Goal: Information Seeking & Learning: Understand process/instructions

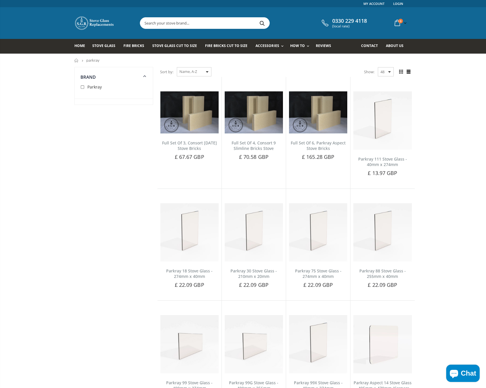
click at [208, 73] on div "Sort by: Featured Best Selling Name, A-Z Name, Z-A Price, low to high Price, hi…" at bounding box center [185, 72] width 51 height 10
click at [208, 71] on div "Sort by: Featured Best Selling Name, A-Z Name, Z-A Price, low to high Price, hi…" at bounding box center [185, 72] width 51 height 10
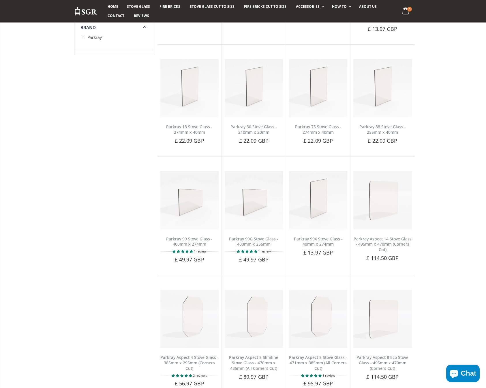
scroll to position [173, 0]
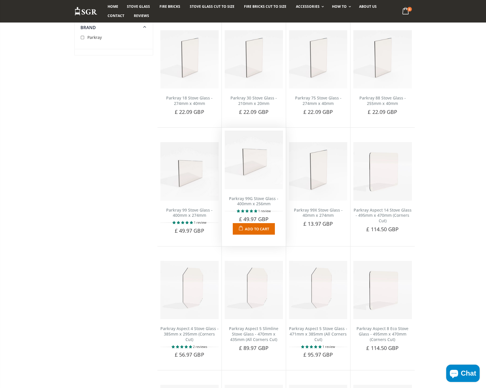
click at [251, 175] on img at bounding box center [253, 160] width 58 height 58
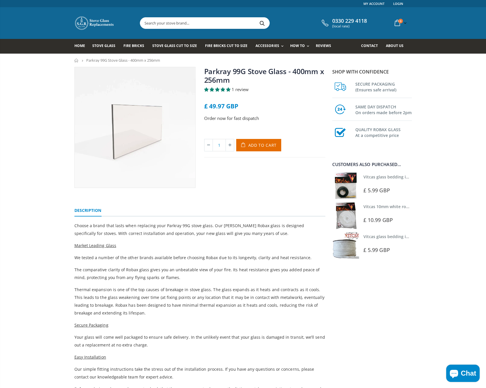
click at [199, 24] on input "text" at bounding box center [237, 23] width 194 height 11
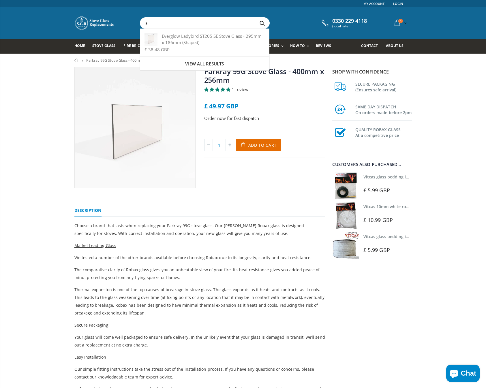
type input "l"
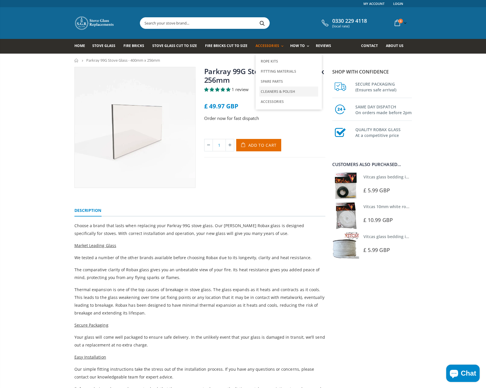
click at [282, 91] on link "Cleaners & Polish" at bounding box center [288, 91] width 59 height 10
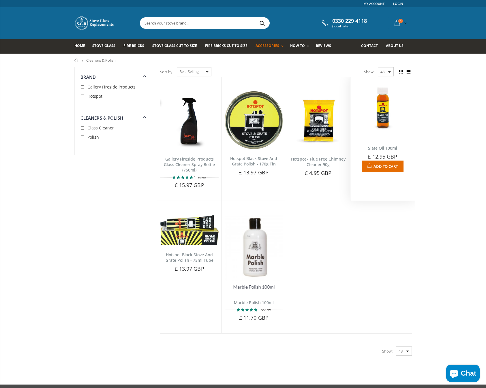
click at [384, 119] on img at bounding box center [382, 109] width 58 height 58
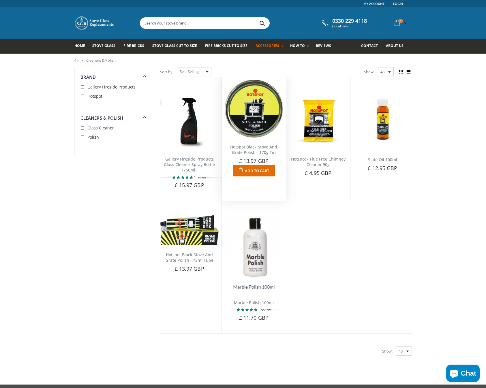
click at [253, 112] on img at bounding box center [253, 109] width 58 height 58
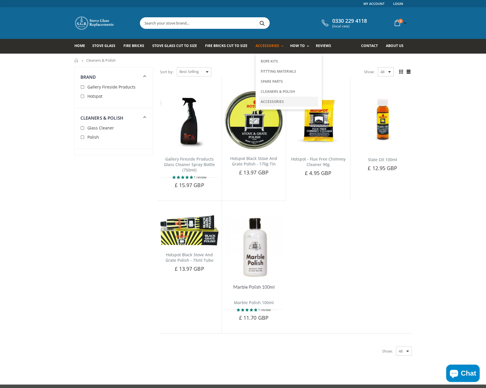
click at [285, 101] on link "Accessories" at bounding box center [288, 102] width 59 height 10
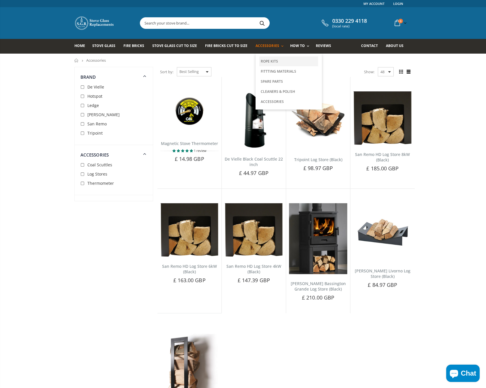
click at [273, 61] on link "Rope Kits" at bounding box center [288, 61] width 59 height 10
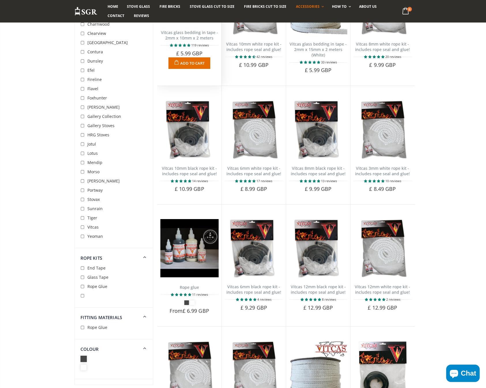
scroll to position [115, 0]
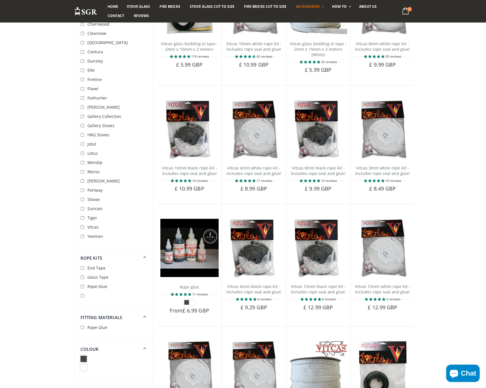
click at [82, 277] on input "checkbox" at bounding box center [83, 278] width 6 height 6
checkbox input "true"
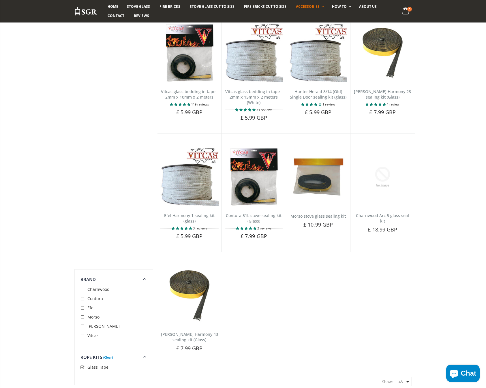
scroll to position [67, 0]
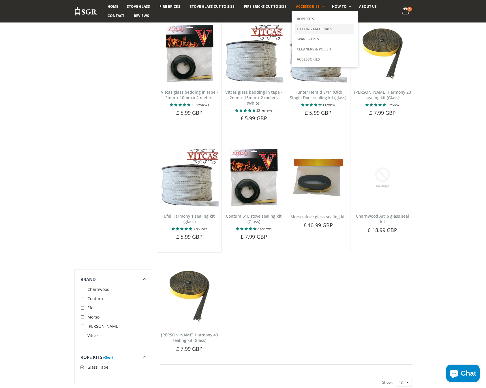
click at [321, 29] on link "Fittting Materials" at bounding box center [324, 29] width 59 height 10
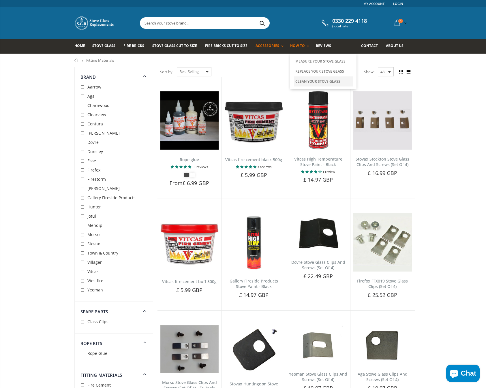
click at [314, 82] on link "Clean Your Stove Glass" at bounding box center [323, 81] width 59 height 10
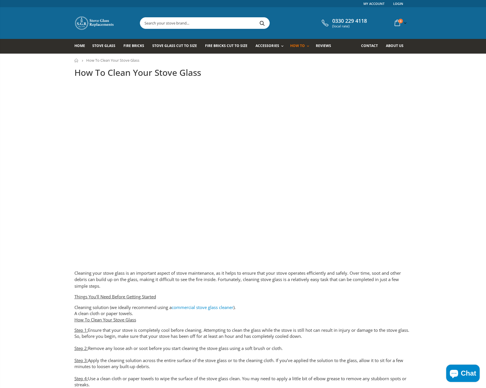
click at [214, 308] on link "commercial stove glass cleaner" at bounding box center [202, 307] width 62 height 6
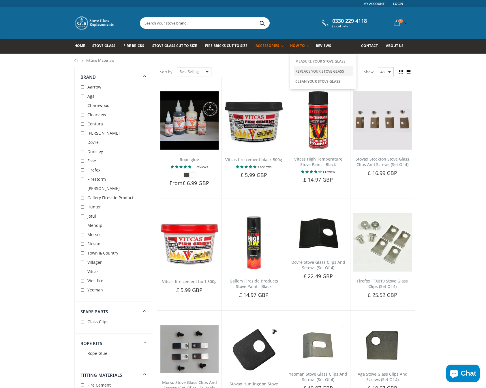
click at [310, 70] on link "Replace Your Stove Glass" at bounding box center [323, 71] width 59 height 10
click at [102, 354] on span "Rope Glue" at bounding box center [97, 352] width 20 height 5
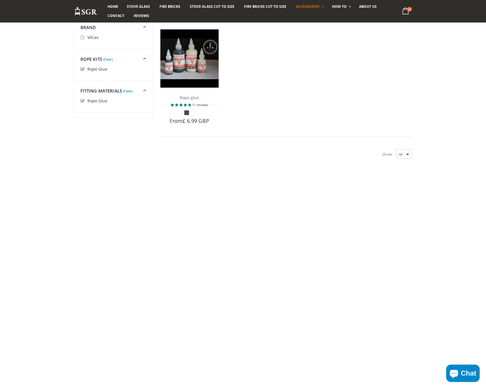
scroll to position [67, 0]
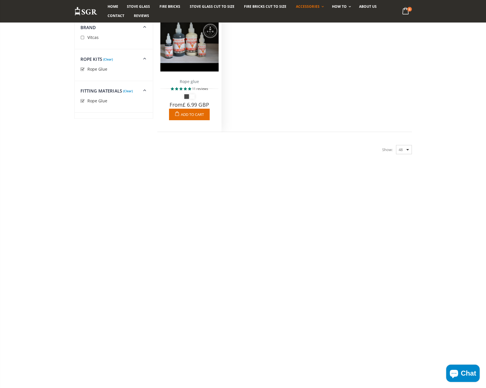
drag, startPoint x: 190, startPoint y: 52, endPoint x: 197, endPoint y: 70, distance: 19.3
click at [190, 52] on img at bounding box center [189, 42] width 58 height 58
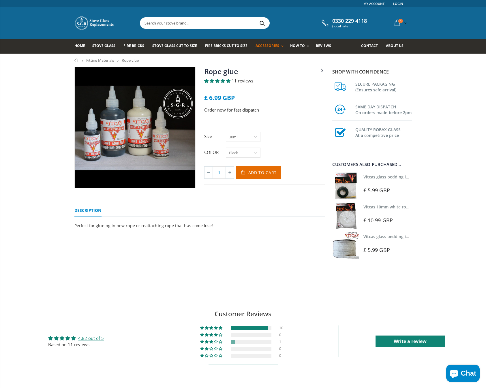
click at [257, 136] on select "30ml 125ml" at bounding box center [243, 137] width 35 height 10
